Goal: Transaction & Acquisition: Obtain resource

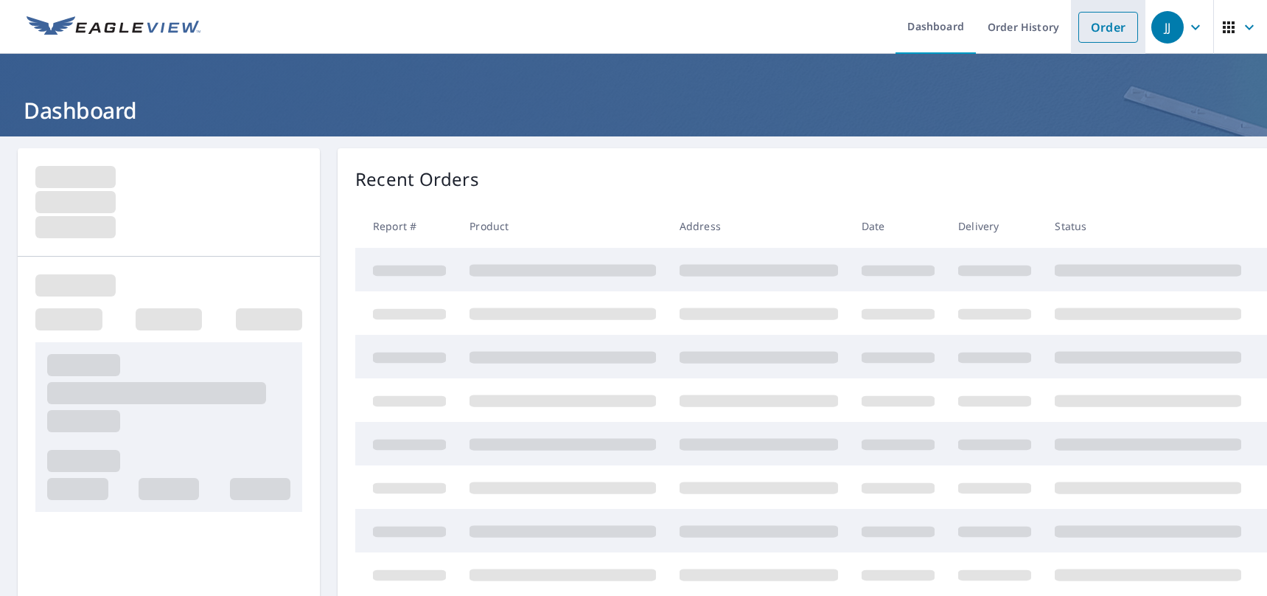
click at [1090, 30] on link "Order" at bounding box center [1108, 27] width 60 height 31
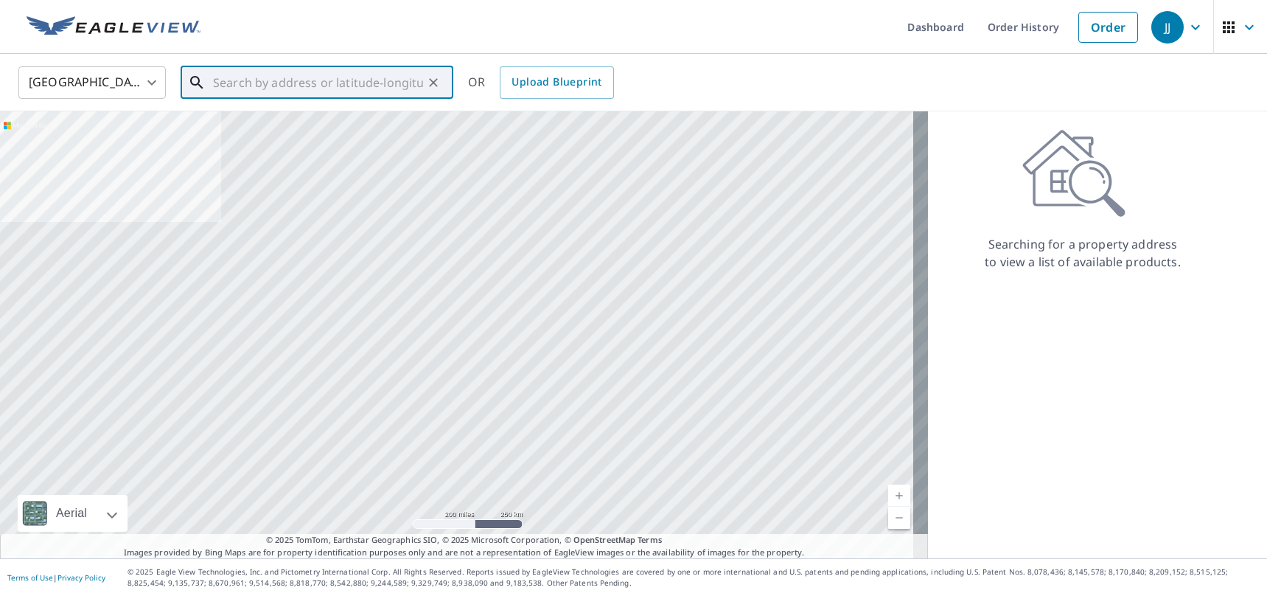
click at [272, 85] on input "text" at bounding box center [318, 82] width 210 height 41
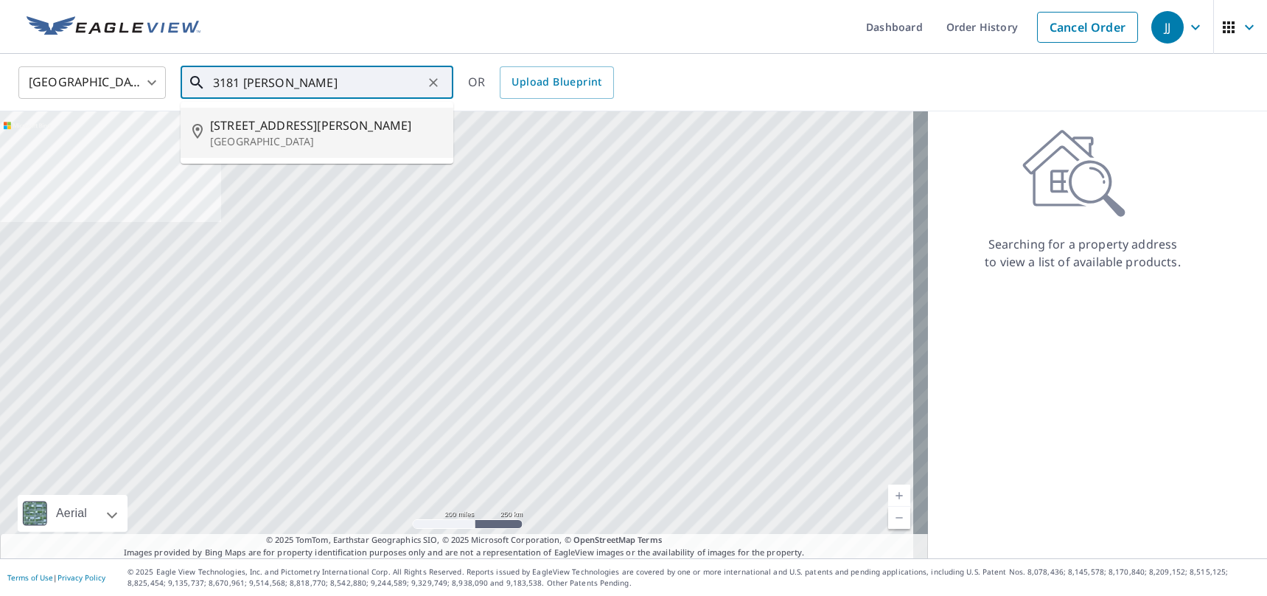
click at [322, 136] on p "[GEOGRAPHIC_DATA]" at bounding box center [325, 141] width 231 height 15
type input "[STREET_ADDRESS][PERSON_NAME]"
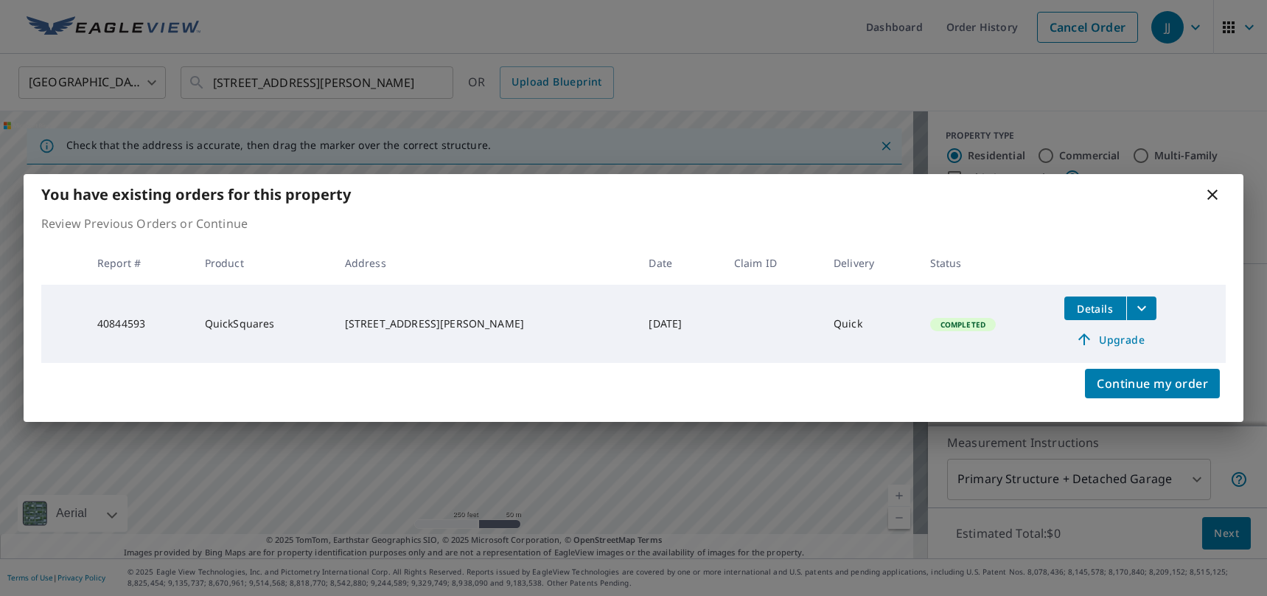
click at [1140, 305] on icon "filesDropdownBtn-40844593" at bounding box center [1142, 308] width 18 height 18
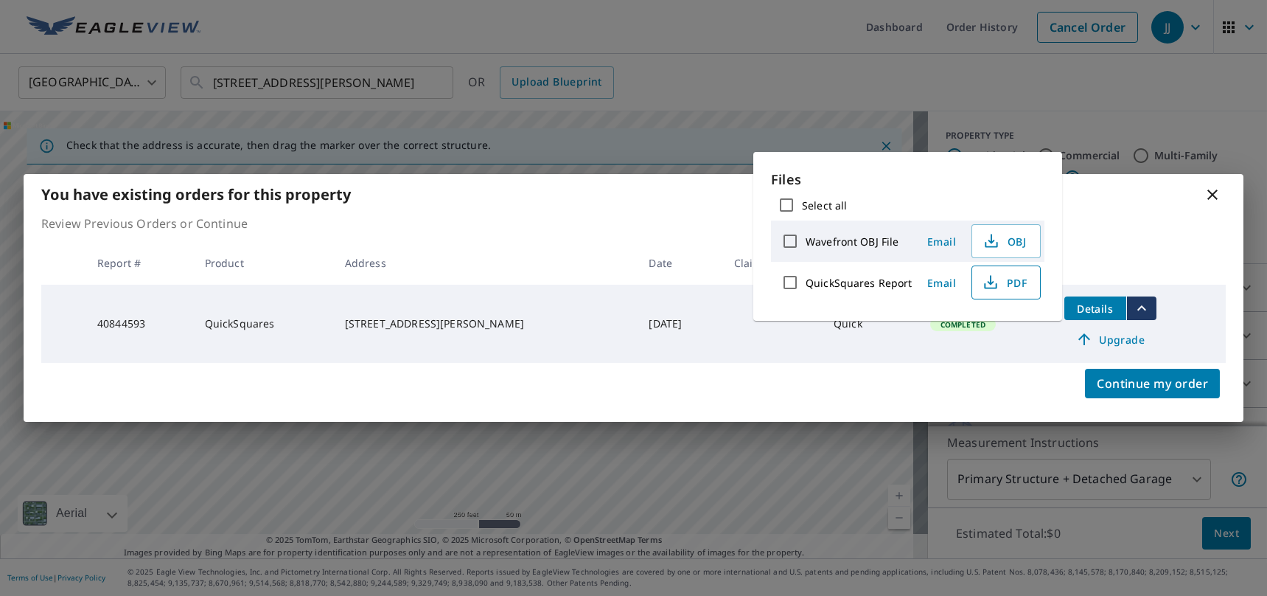
click at [991, 282] on icon "button" at bounding box center [991, 282] width 18 height 18
